Goal: Information Seeking & Learning: Learn about a topic

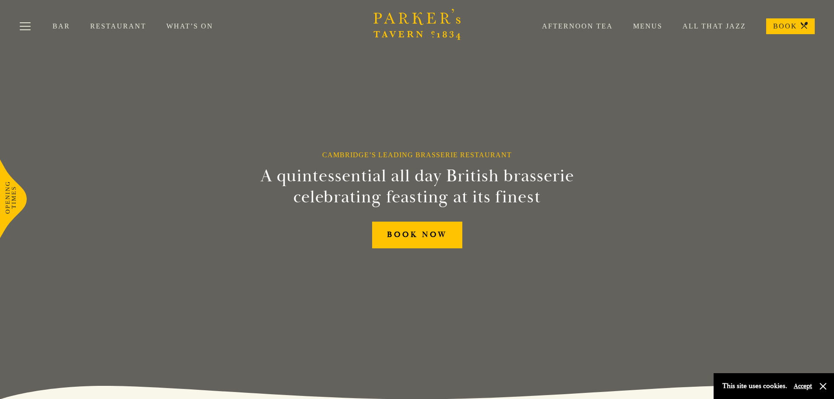
click at [107, 23] on link "Restaurant" at bounding box center [128, 26] width 76 height 9
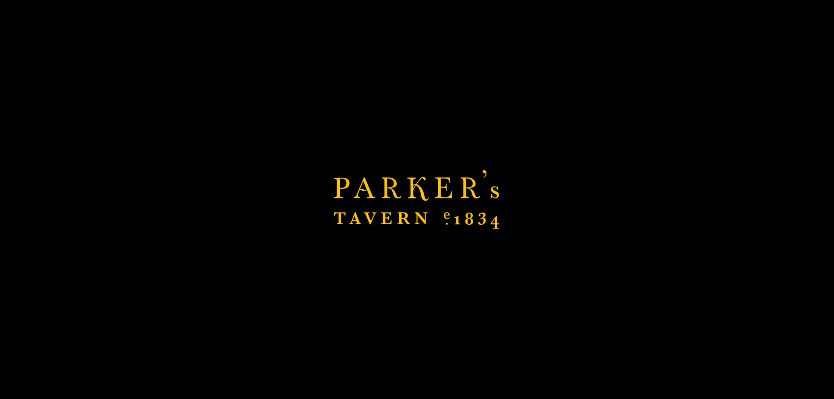
scroll to position [482, 0]
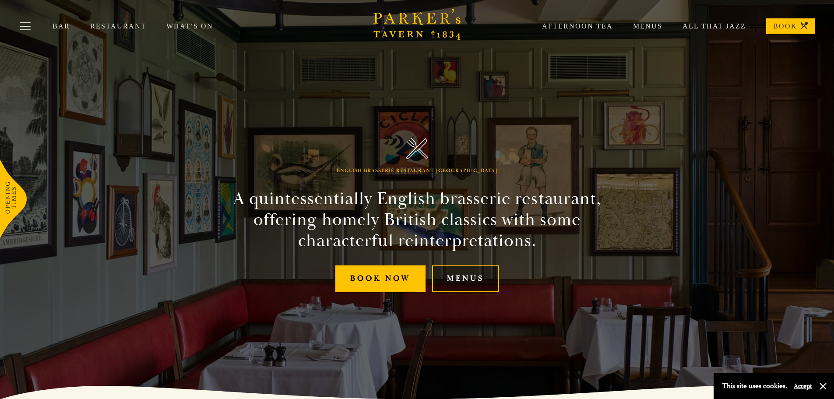
click at [468, 284] on link "Menus" at bounding box center [465, 278] width 67 height 27
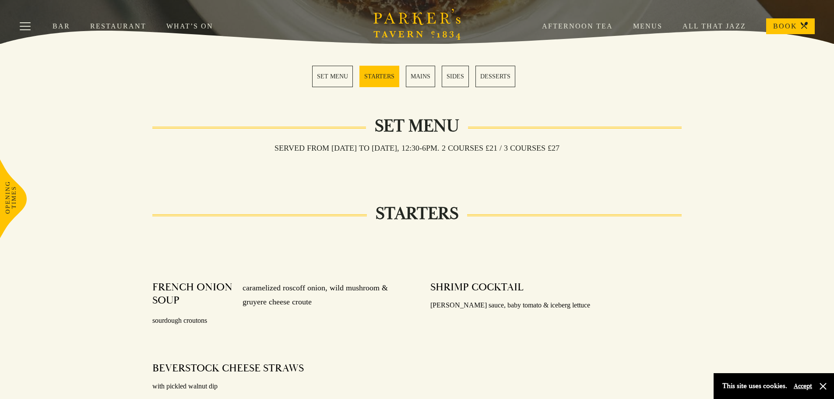
click at [424, 80] on link "MAINS" at bounding box center [420, 76] width 29 height 21
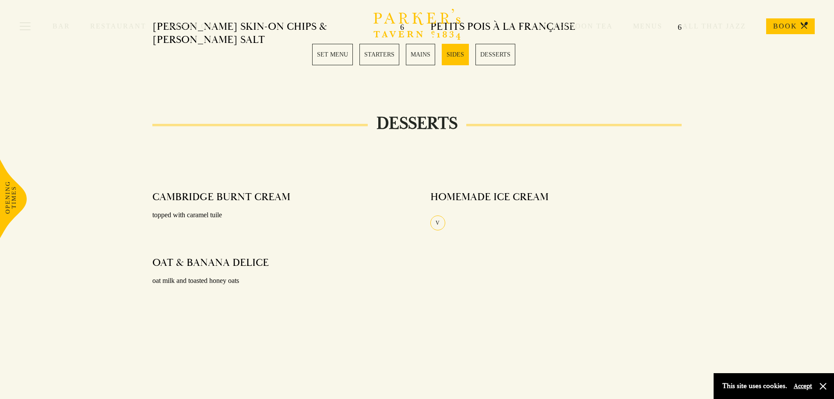
scroll to position [742, 0]
